Goal: Information Seeking & Learning: Understand process/instructions

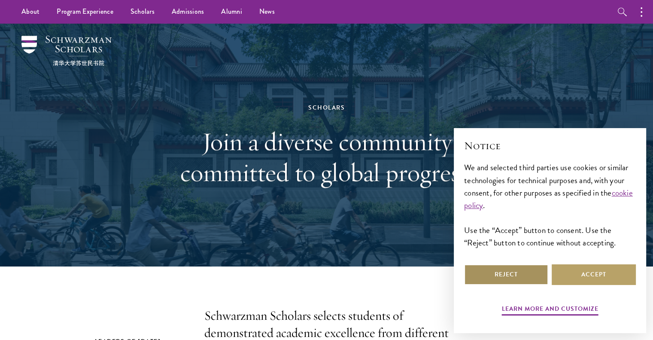
click at [502, 272] on button "Reject" at bounding box center [506, 274] width 84 height 21
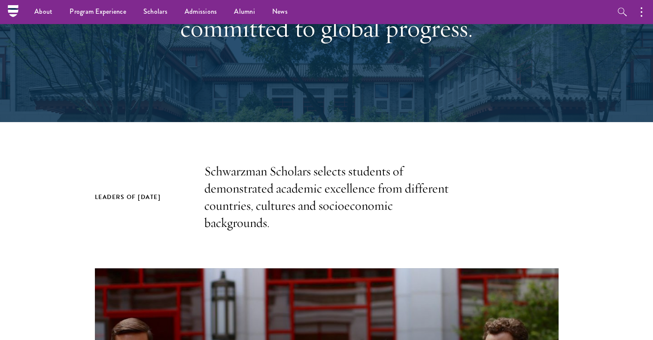
scroll to position [43, 0]
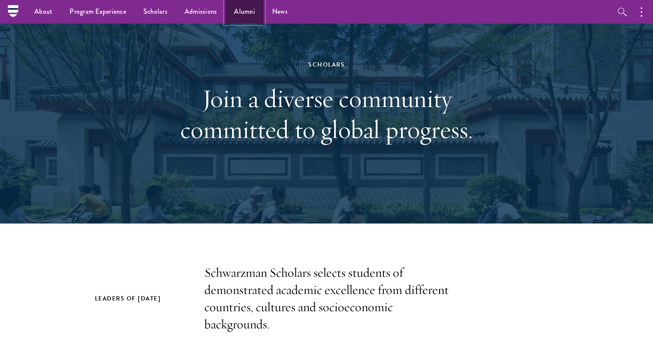
click at [251, 12] on link "Alumni" at bounding box center [244, 12] width 38 height 24
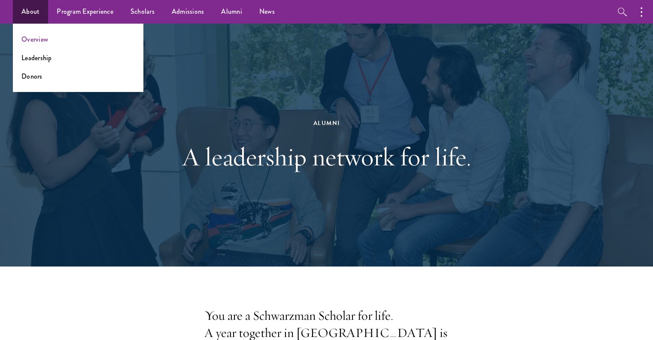
click at [36, 44] on ul "Overview Leadership Donors" at bounding box center [78, 58] width 130 height 68
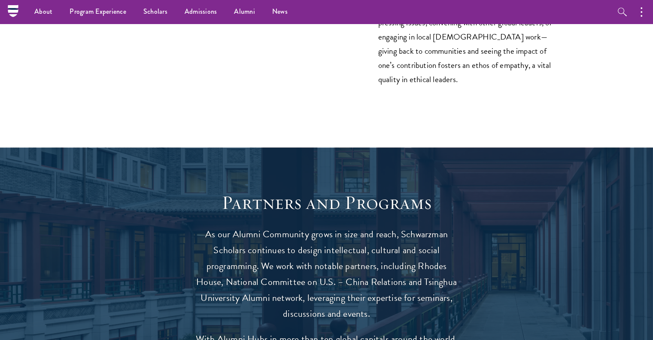
scroll to position [1459, 0]
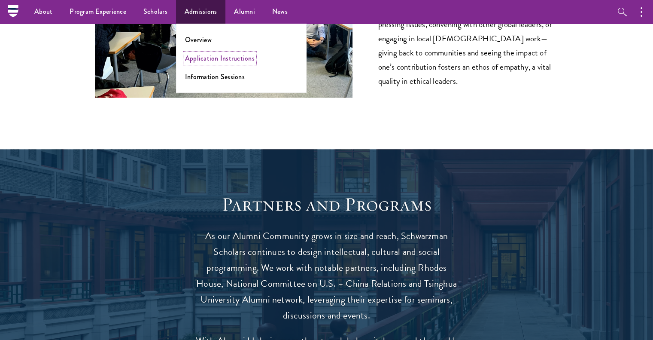
click at [203, 56] on link "Application Instructions" at bounding box center [220, 58] width 70 height 10
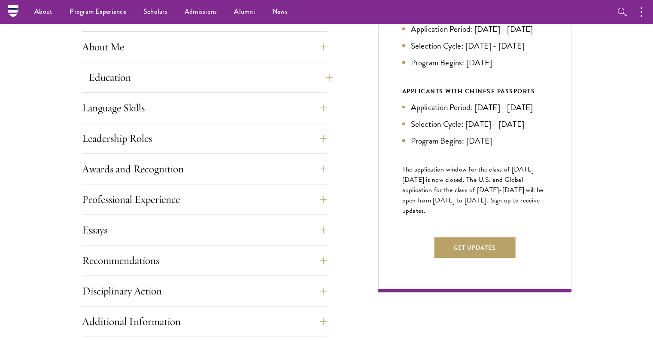
scroll to position [343, 0]
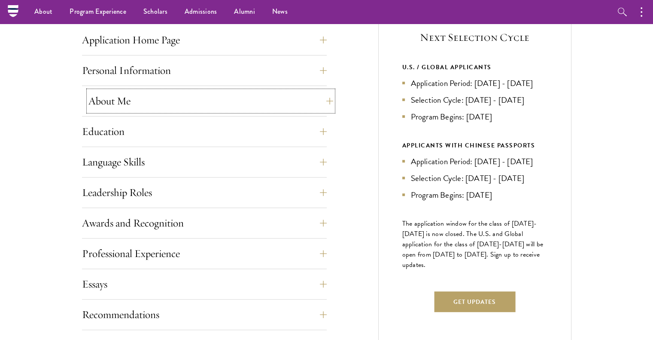
click at [181, 105] on button "About Me" at bounding box center [210, 101] width 245 height 21
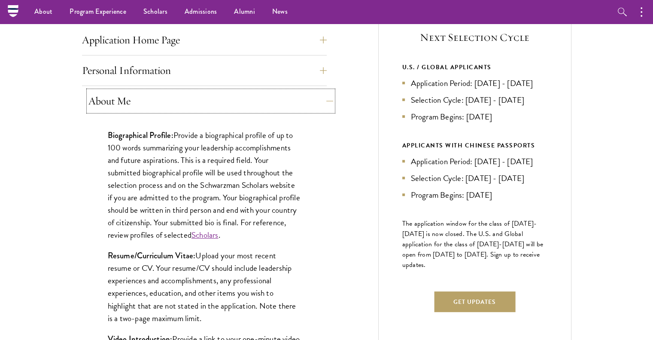
click at [181, 105] on button "About Me" at bounding box center [210, 101] width 245 height 21
